Goal: Check status

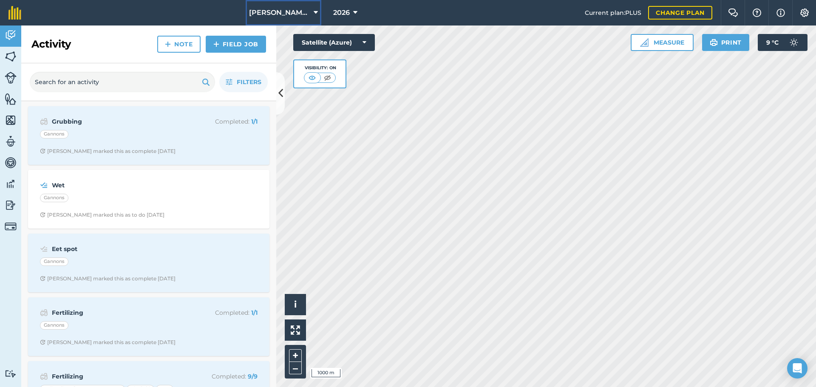
click at [277, 16] on span "[PERSON_NAME]/ Strawchip I1380189" at bounding box center [279, 13] width 61 height 10
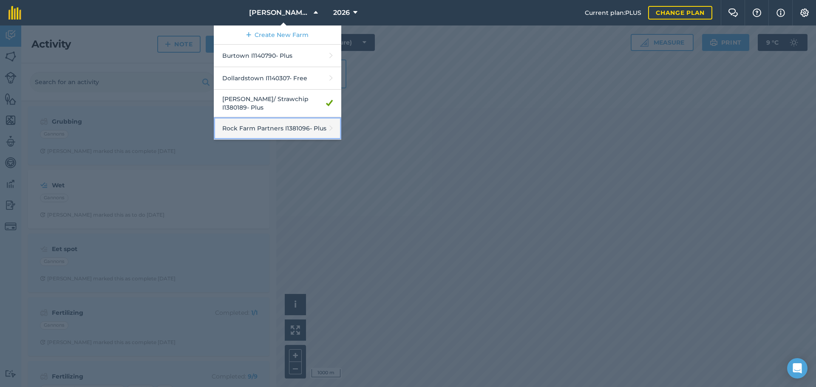
click at [249, 121] on link "Rock Farm Partners I1381096 - Plus" at bounding box center [277, 128] width 127 height 23
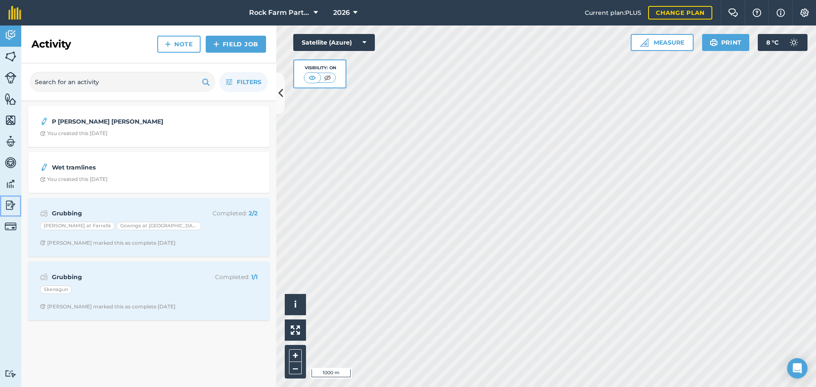
click at [7, 202] on img at bounding box center [11, 205] width 12 height 13
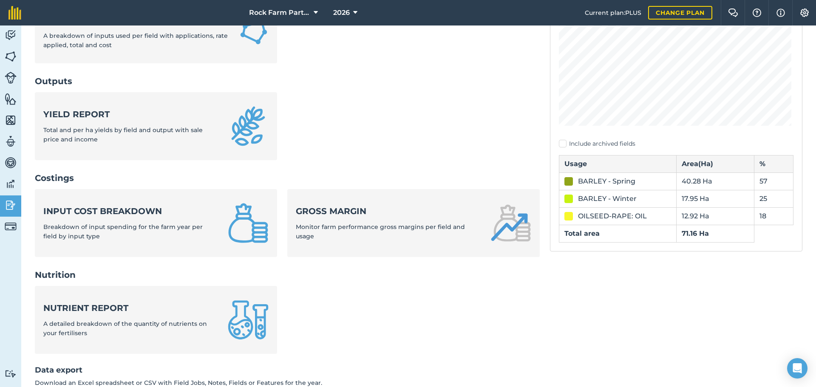
scroll to position [155, 0]
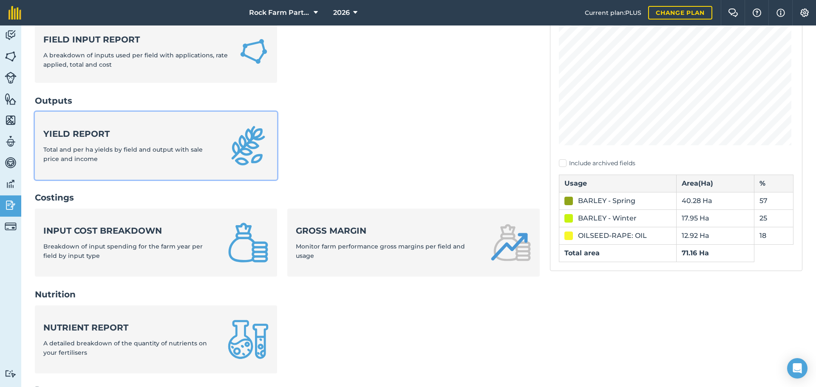
click at [110, 153] on span "Total and per ha yields by field and output with sale price and income" at bounding box center [122, 154] width 159 height 17
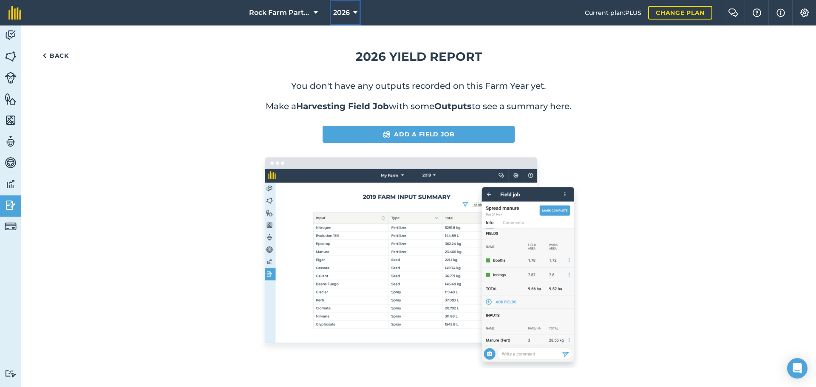
click at [342, 11] on span "2026" at bounding box center [341, 13] width 17 height 10
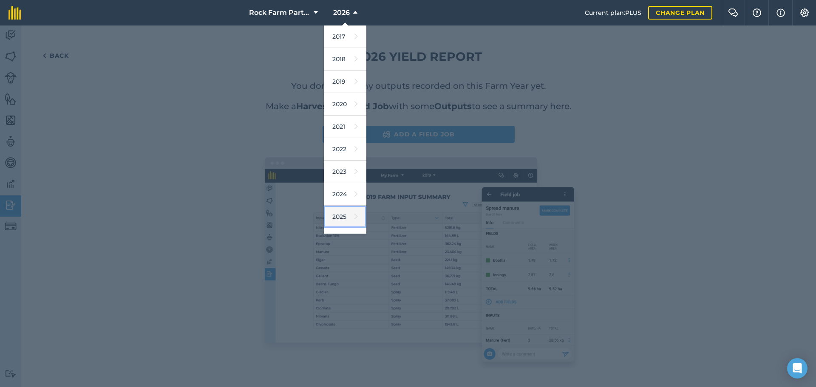
click at [341, 215] on link "2025" at bounding box center [345, 217] width 42 height 23
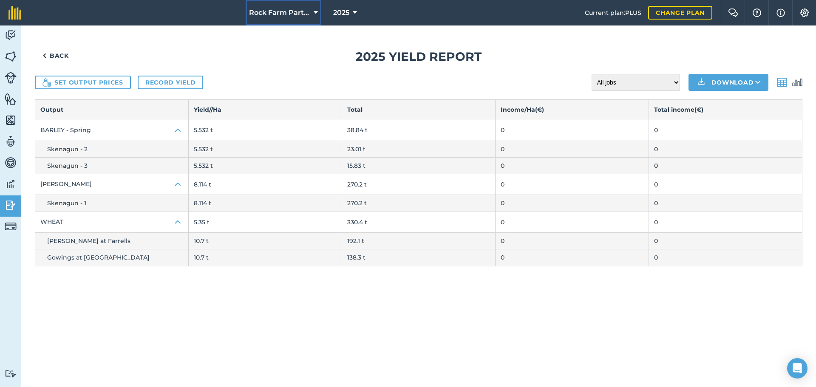
click at [298, 12] on span "Rock Farm Partners I1381096" at bounding box center [279, 13] width 61 height 10
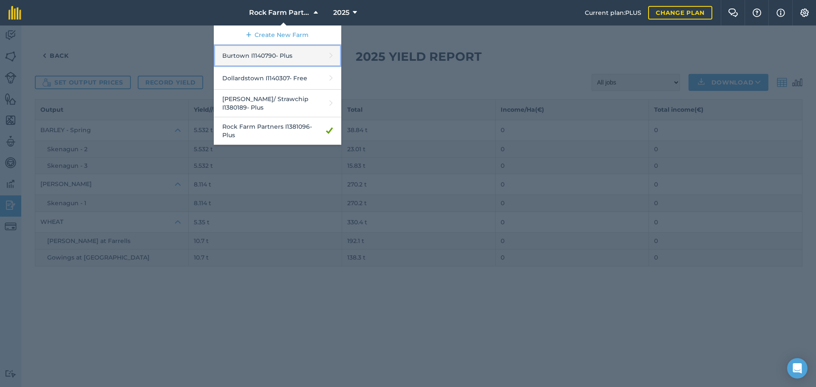
click at [245, 57] on link "Burtown I1140790 - Plus" at bounding box center [277, 56] width 127 height 23
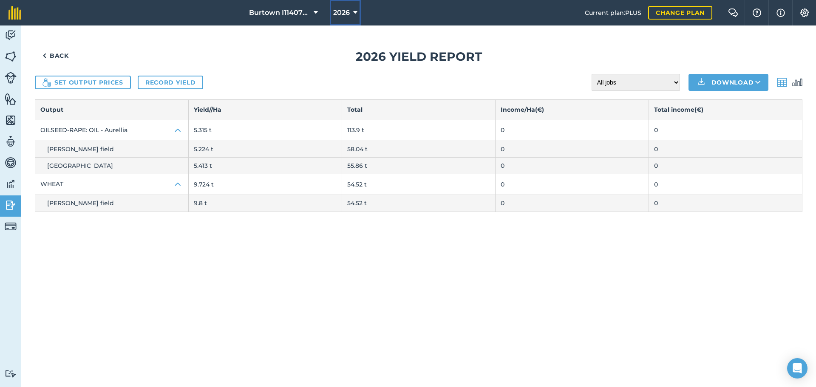
click at [345, 10] on span "2026" at bounding box center [341, 13] width 17 height 10
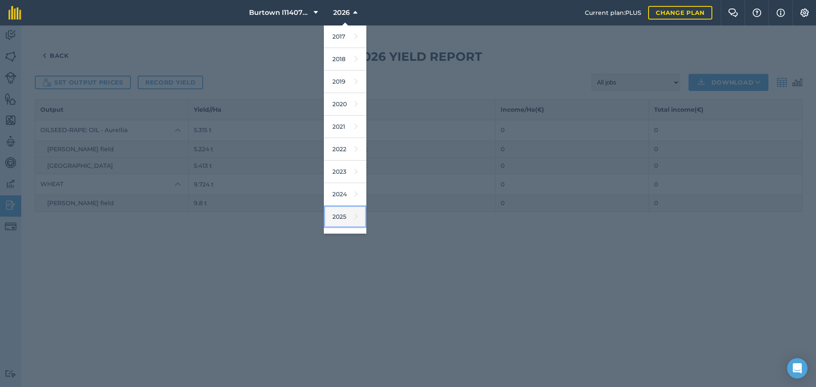
click at [343, 219] on link "2025" at bounding box center [345, 217] width 42 height 23
